Goal: Information Seeking & Learning: Learn about a topic

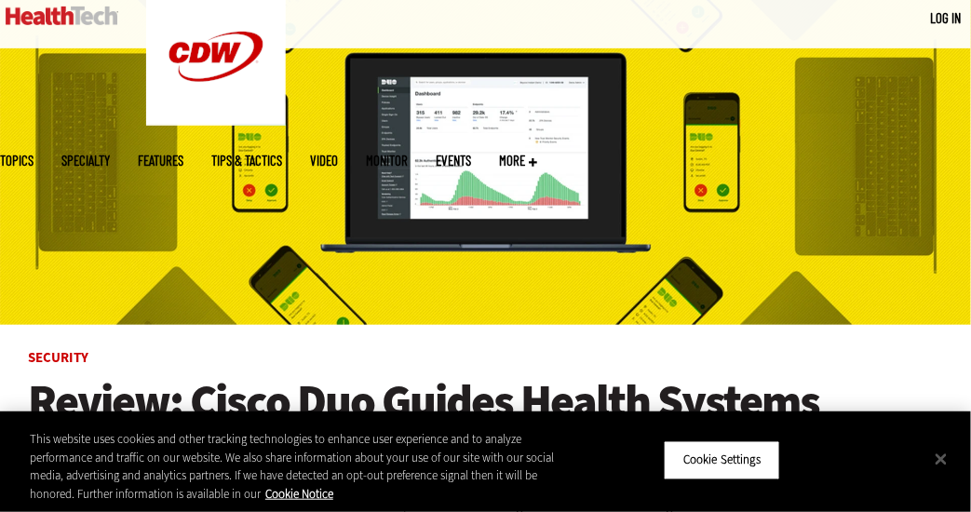
scroll to position [186, 0]
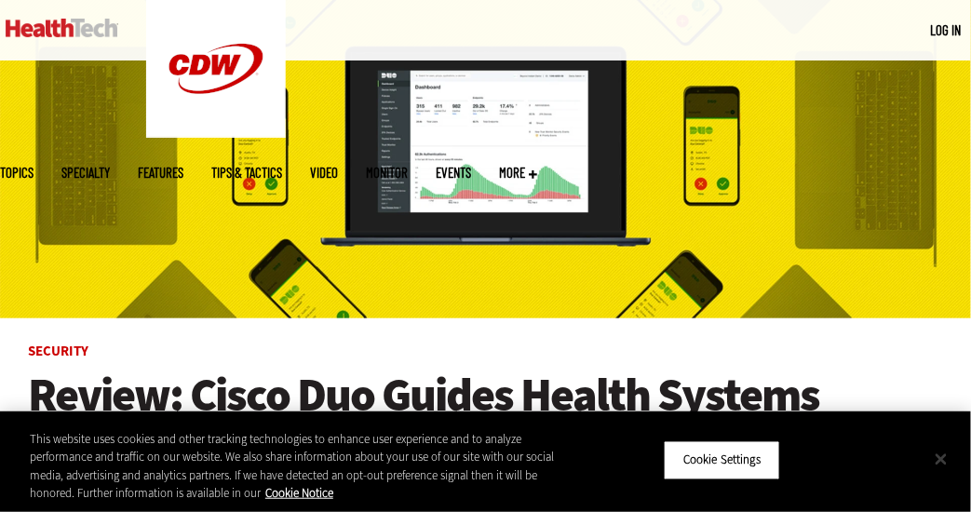
click at [943, 455] on button "Close" at bounding box center [940, 458] width 41 height 41
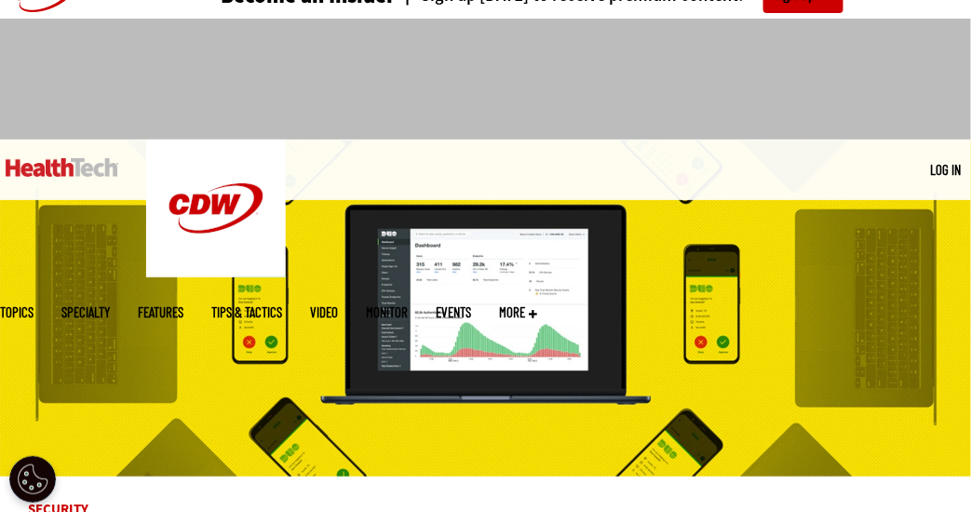
scroll to position [0, 0]
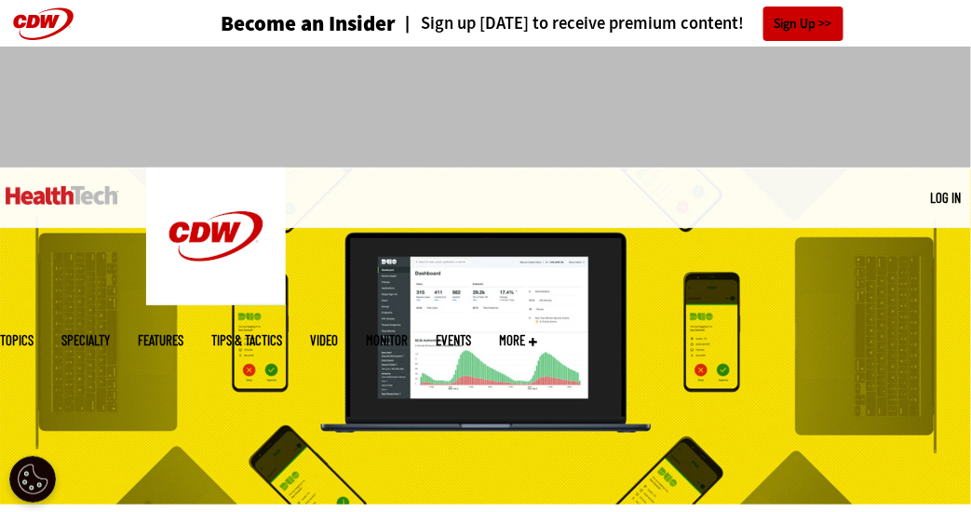
click at [71, 194] on img at bounding box center [62, 195] width 113 height 19
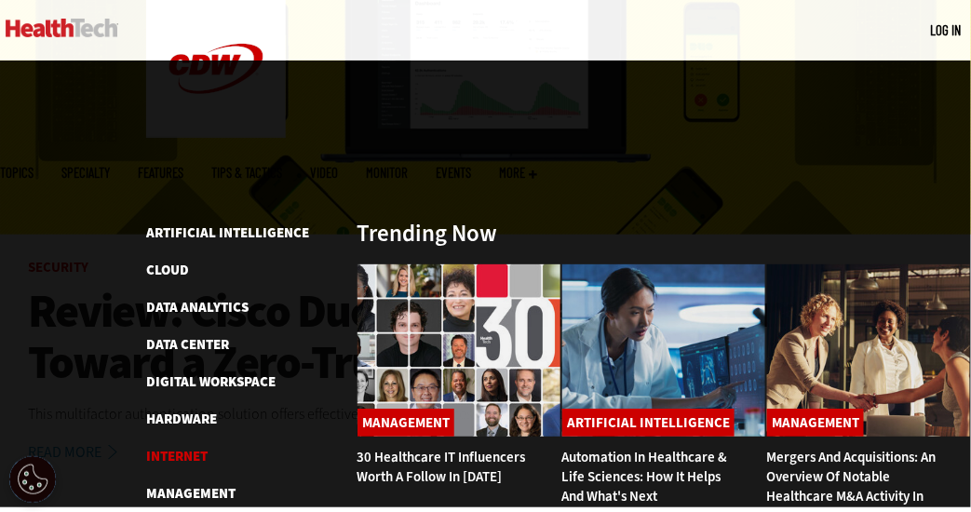
scroll to position [279, 0]
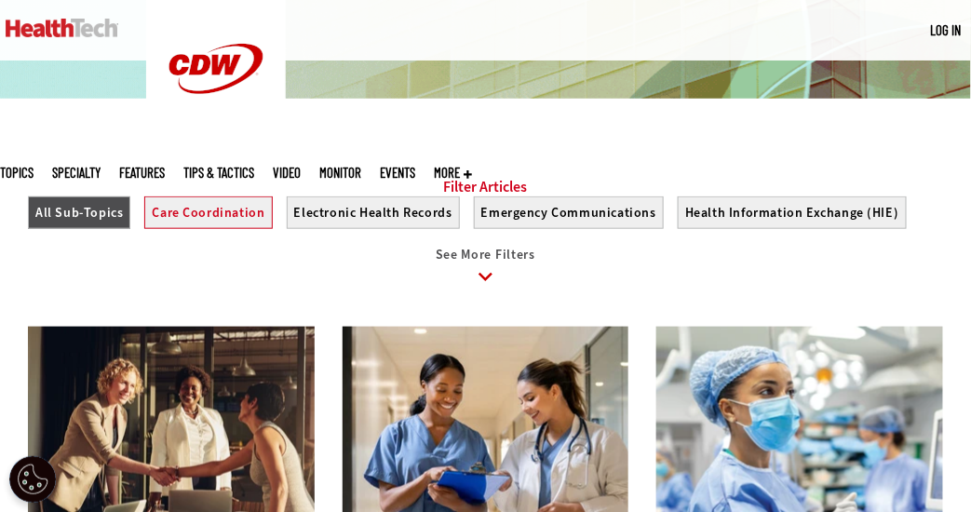
scroll to position [2140, 0]
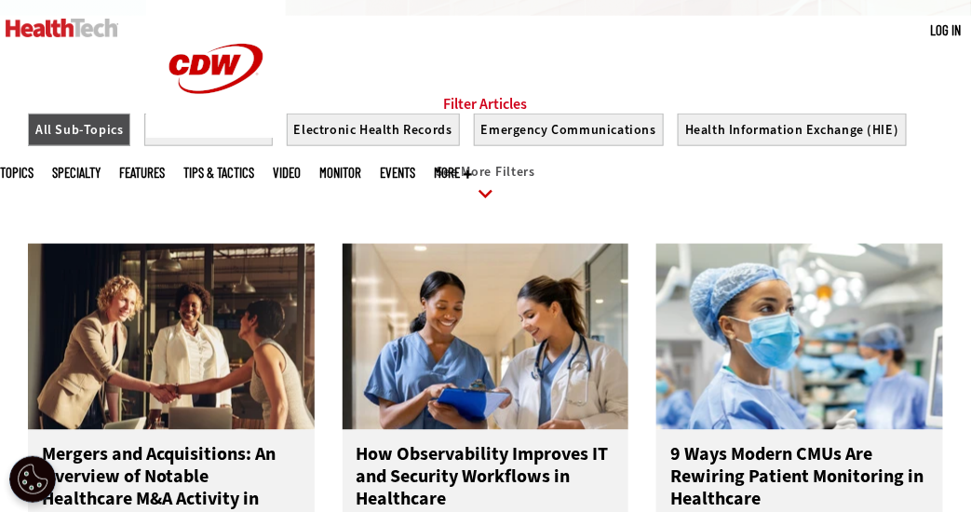
click at [482, 215] on icon at bounding box center [485, 194] width 43 height 43
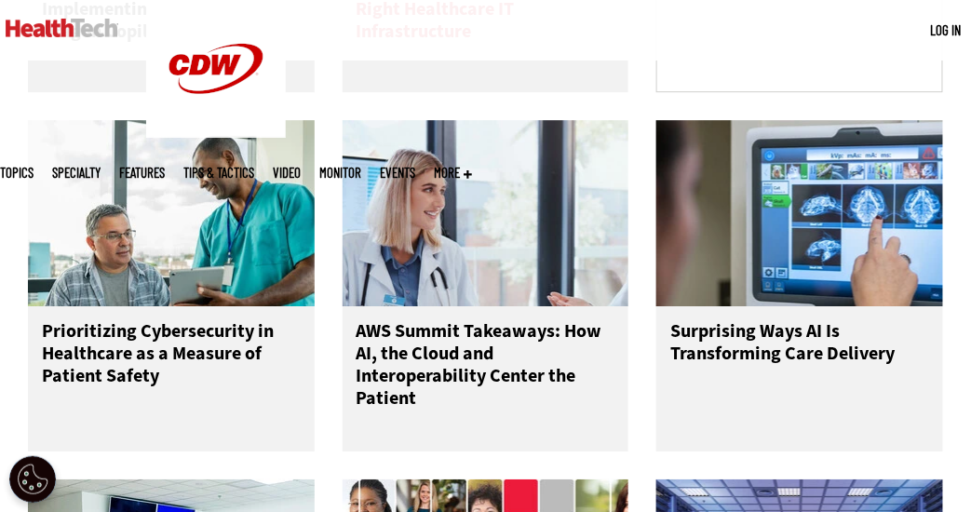
scroll to position [3071, 0]
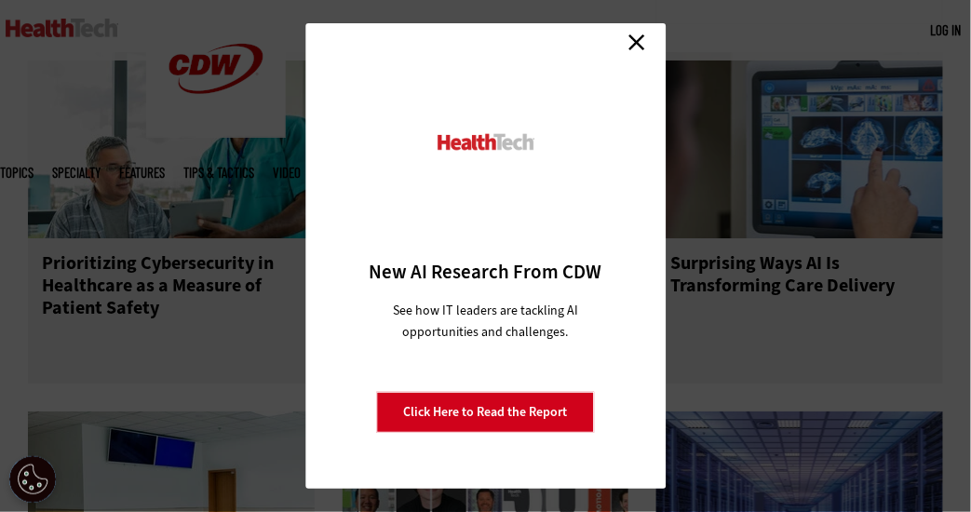
click at [635, 33] on link "Close" at bounding box center [637, 42] width 28 height 28
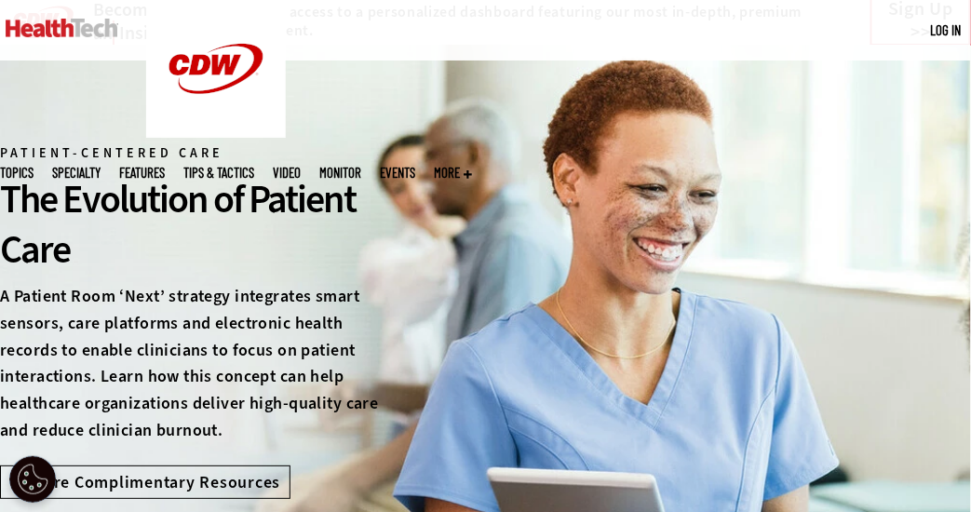
scroll to position [0, 0]
